Goal: Transaction & Acquisition: Download file/media

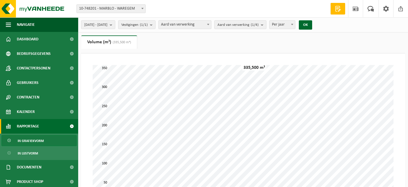
select select "3"
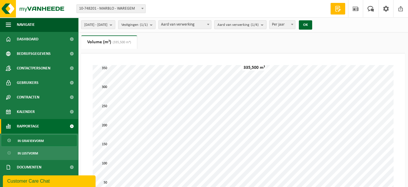
click at [259, 25] on count "(1/4)" at bounding box center [255, 25] width 8 height 4
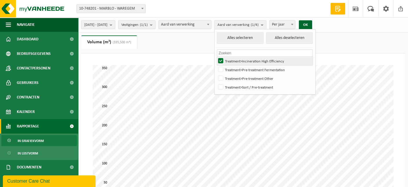
click at [237, 58] on label "Treatment>Incineration High Efficiency" at bounding box center [265, 61] width 96 height 9
click at [216, 57] on input "Treatment>Incineration High Efficiency" at bounding box center [216, 56] width 0 height 0
checkbox input "false"
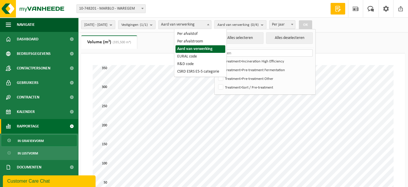
click at [210, 25] on b at bounding box center [208, 24] width 2 height 1
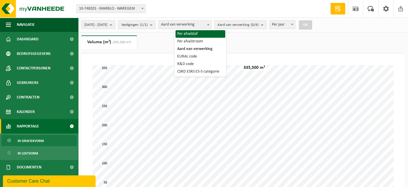
select select "1"
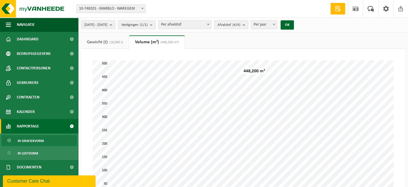
click at [248, 25] on b "submit" at bounding box center [245, 25] width 5 height 8
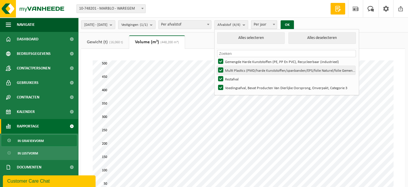
click at [237, 70] on label "Multi Plastics (PMD/harde Kunststoffen/spanbanden/EPS/folie Naturel/folie Gemen…" at bounding box center [286, 70] width 139 height 9
click at [216, 66] on input "Multi Plastics (PMD/harde Kunststoffen/spanbanden/EPS/folie Naturel/folie Gemen…" at bounding box center [216, 66] width 0 height 0
checkbox input "false"
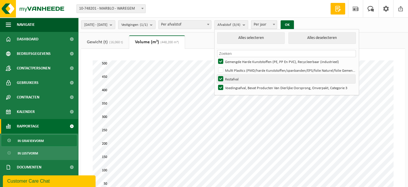
click at [238, 79] on label "Restafval" at bounding box center [286, 78] width 139 height 9
click at [216, 74] on input "Restafval" at bounding box center [216, 74] width 0 height 0
checkbox input "false"
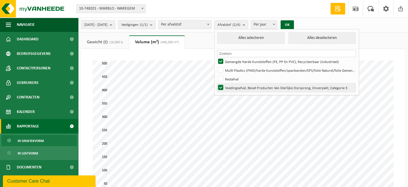
click at [237, 86] on label "Voedingsafval, Bevat Producten Van Dierlijke Oorsprong, Onverpakt, Categorie 3" at bounding box center [286, 87] width 139 height 9
click at [216, 83] on input "Voedingsafval, Bevat Producten Van Dierlijke Oorsprong, Onverpakt, Categorie 3" at bounding box center [216, 83] width 0 height 0
checkbox input "false"
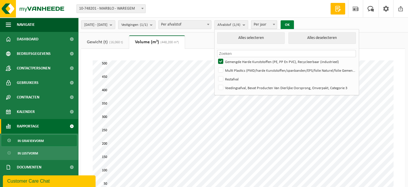
click at [294, 25] on button "OK" at bounding box center [287, 24] width 13 height 9
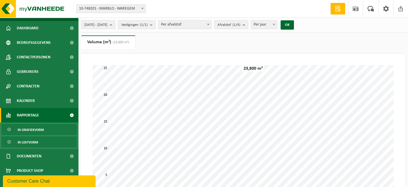
scroll to position [16, 0]
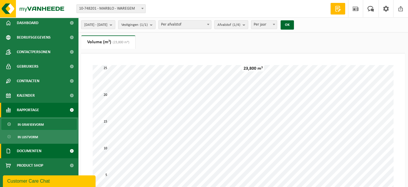
click at [41, 153] on span "Documenten" at bounding box center [29, 150] width 25 height 14
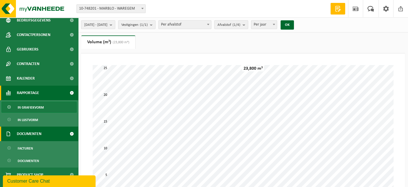
scroll to position [43, 0]
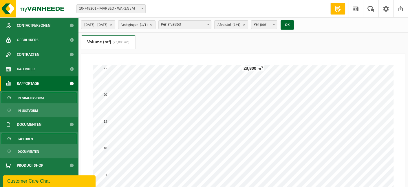
click at [30, 139] on span "Facturen" at bounding box center [25, 138] width 15 height 11
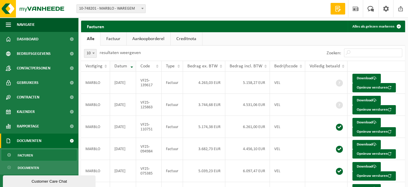
click at [133, 68] on th "Datum" at bounding box center [123, 66] width 26 height 11
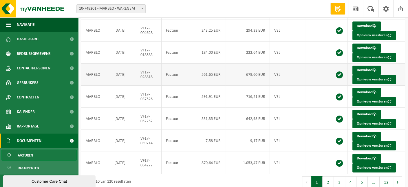
scroll to position [127, 0]
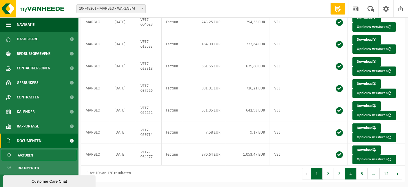
click at [353, 175] on button "4" at bounding box center [351, 174] width 11 height 12
click at [365, 174] on button "5" at bounding box center [362, 174] width 11 height 12
click at [395, 173] on button "Volgende" at bounding box center [398, 174] width 9 height 12
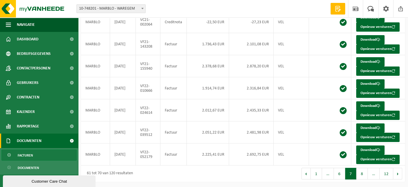
click at [395, 173] on button "Volgende" at bounding box center [398, 174] width 9 height 12
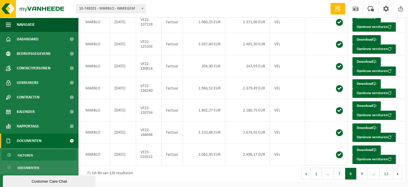
click at [395, 173] on button "Volgende" at bounding box center [398, 174] width 9 height 12
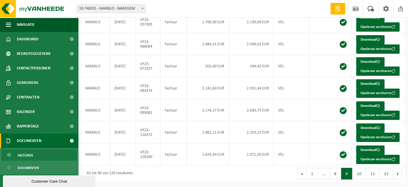
click at [395, 173] on button "Volgende" at bounding box center [398, 174] width 9 height 12
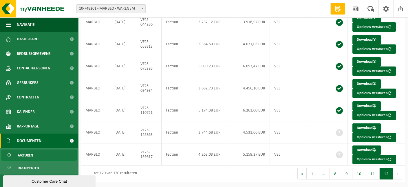
click at [395, 173] on button "Volgende" at bounding box center [398, 174] width 9 height 12
click at [302, 176] on button "Vorige" at bounding box center [302, 174] width 9 height 12
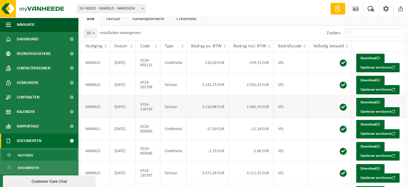
scroll to position [0, 0]
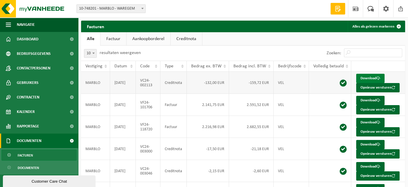
click at [368, 77] on link "Download" at bounding box center [371, 78] width 28 height 9
click at [373, 101] on link "Download" at bounding box center [371, 100] width 28 height 9
